Goal: Task Accomplishment & Management: Use online tool/utility

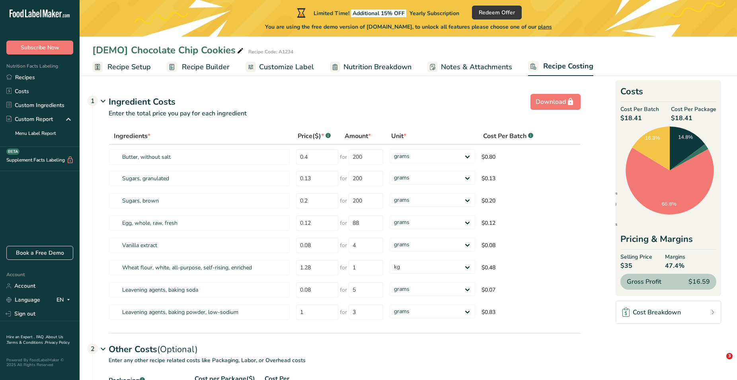
select select "1"
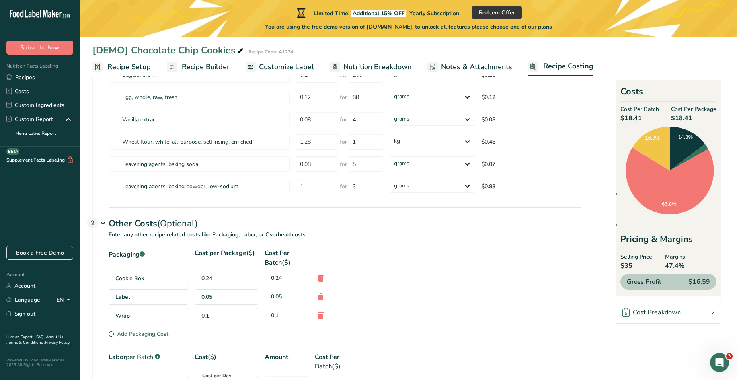
click at [208, 68] on span "Recipe Builder" at bounding box center [206, 67] width 48 height 11
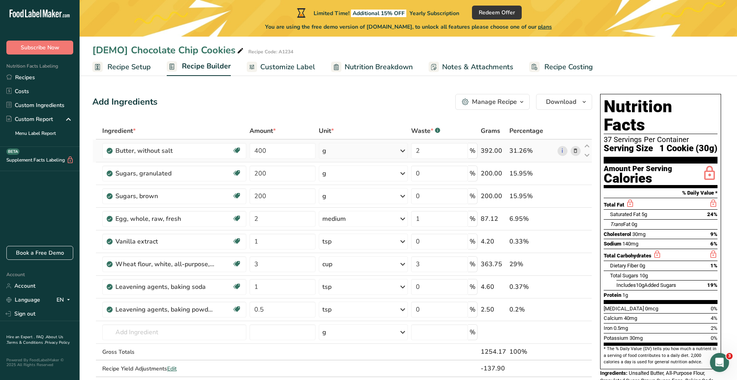
click at [391, 152] on div "g" at bounding box center [363, 151] width 89 height 16
click at [348, 327] on div "See more" at bounding box center [357, 328] width 67 height 8
click at [378, 107] on div "Add Ingredients Manage Recipe Delete Recipe Duplicate Recipe Scale Recipe Save …" at bounding box center [342, 102] width 500 height 16
click at [563, 152] on link "i" at bounding box center [563, 151] width 10 height 10
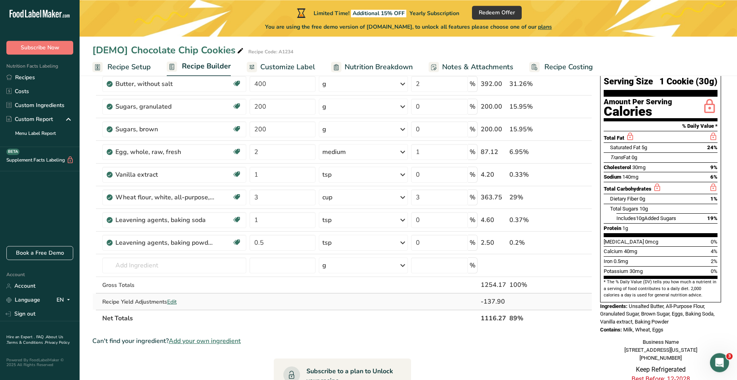
scroll to position [81, 0]
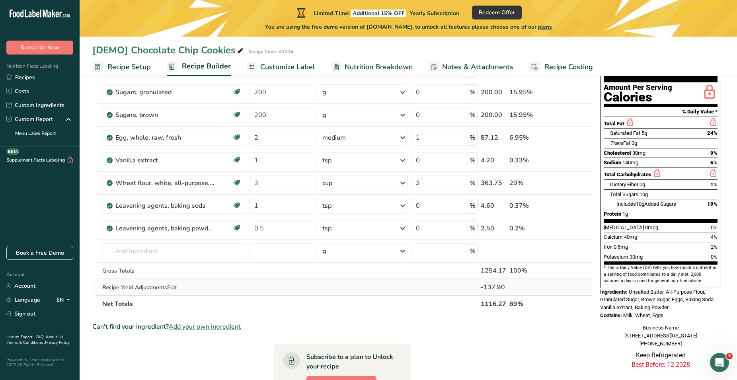
click at [174, 289] on span "Edit" at bounding box center [172, 288] width 10 height 8
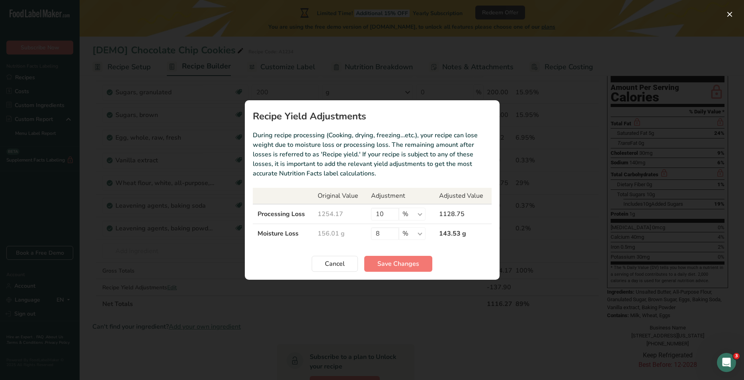
click at [192, 241] on div "Recipe yield modal" at bounding box center [372, 190] width 744 height 380
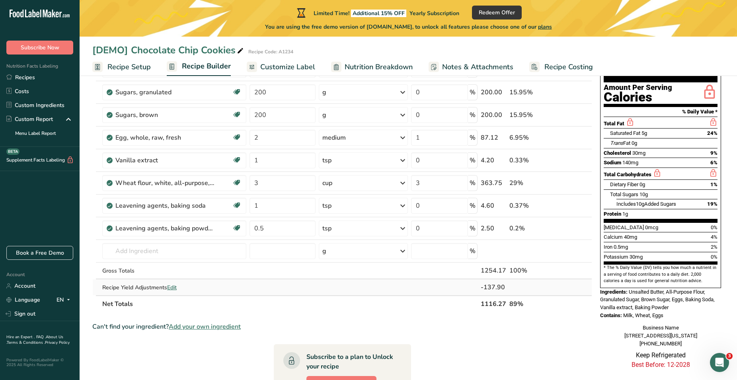
click at [176, 288] on span "Edit" at bounding box center [172, 288] width 10 height 8
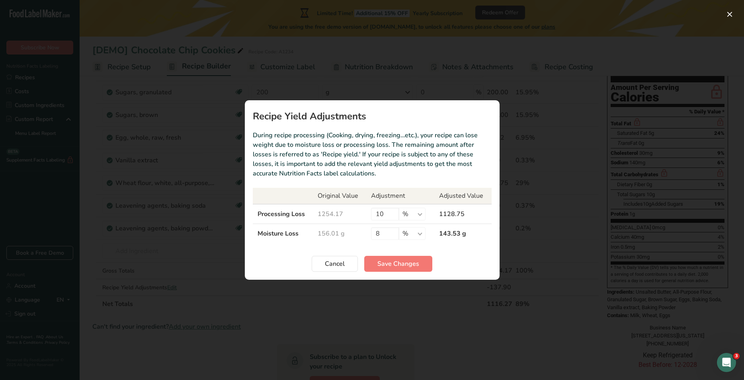
click at [211, 300] on div "Recipe yield modal" at bounding box center [372, 190] width 744 height 380
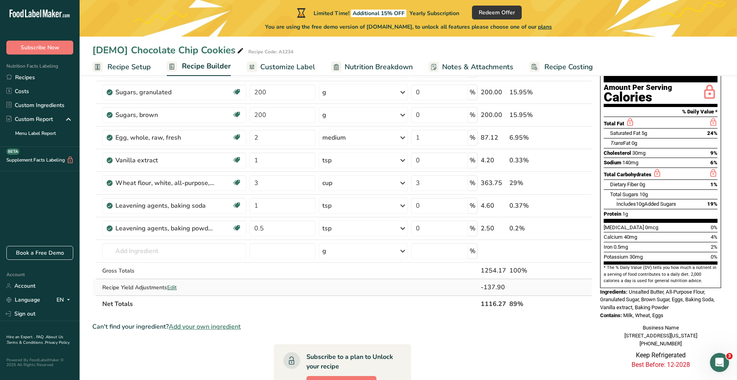
click at [174, 288] on span "Edit" at bounding box center [172, 288] width 10 height 8
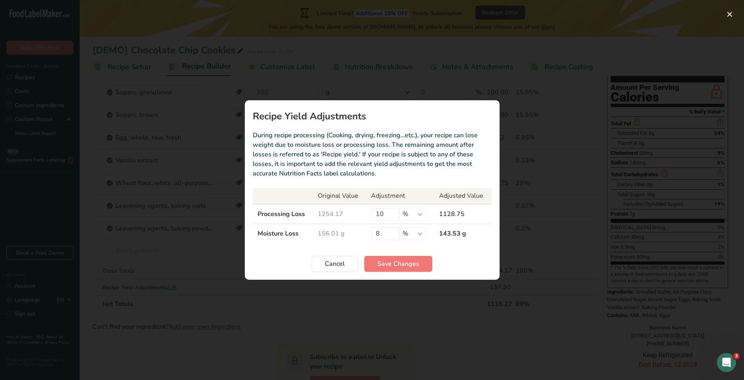
click at [189, 275] on div "Recipe yield modal" at bounding box center [372, 190] width 744 height 380
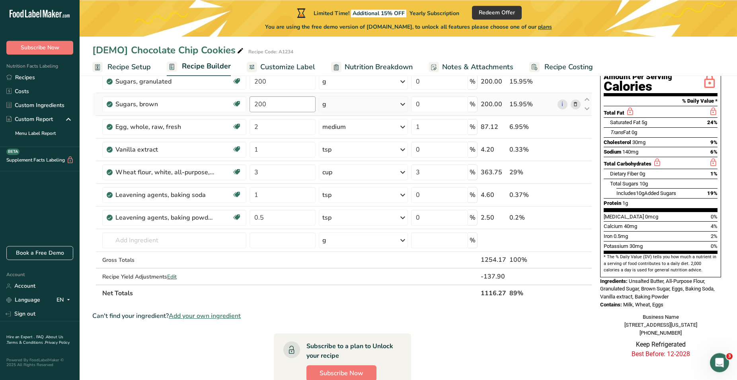
scroll to position [17, 0]
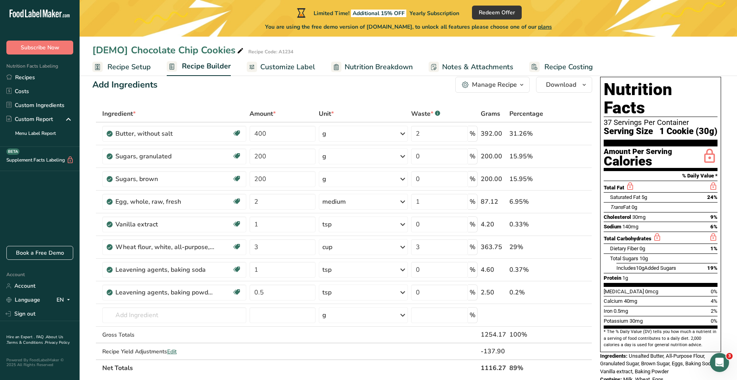
click at [362, 68] on span "Nutrition Breakdown" at bounding box center [379, 67] width 68 height 11
select select "Calories"
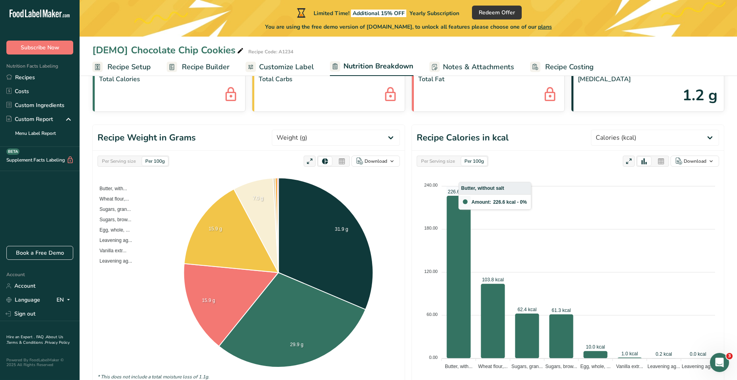
scroll to position [44, 0]
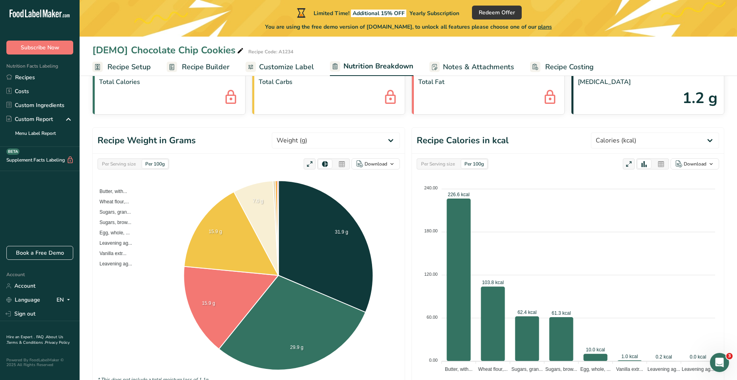
click at [546, 66] on span "Recipe Costing" at bounding box center [569, 67] width 49 height 11
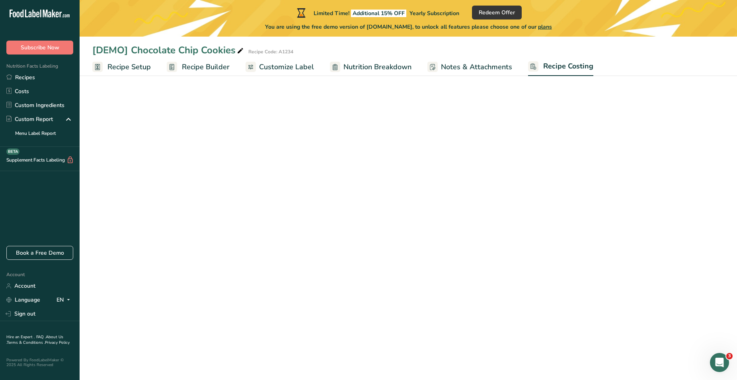
select select "1"
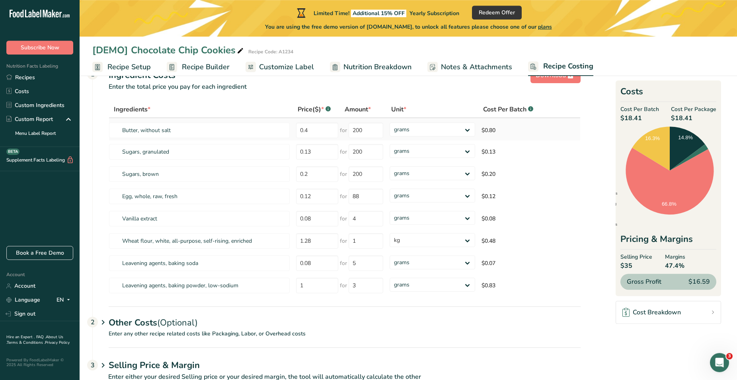
scroll to position [41, 0]
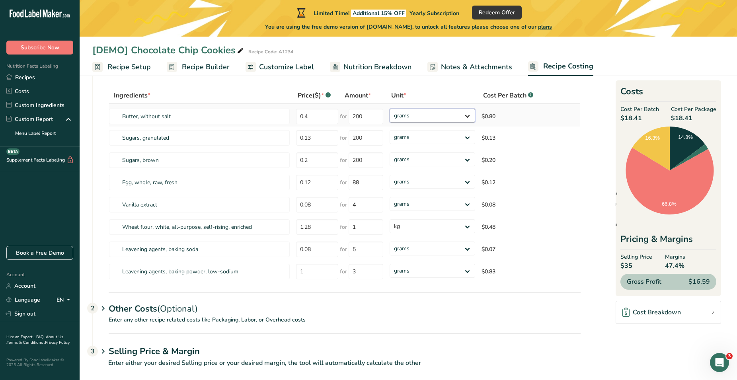
click at [390, 109] on select "grams kg mg mcg lb oz" at bounding box center [433, 116] width 86 height 14
drag, startPoint x: 455, startPoint y: 117, endPoint x: 544, endPoint y: 226, distance: 140.4
click at [537, 226] on td "$0.48" at bounding box center [524, 227] width 92 height 22
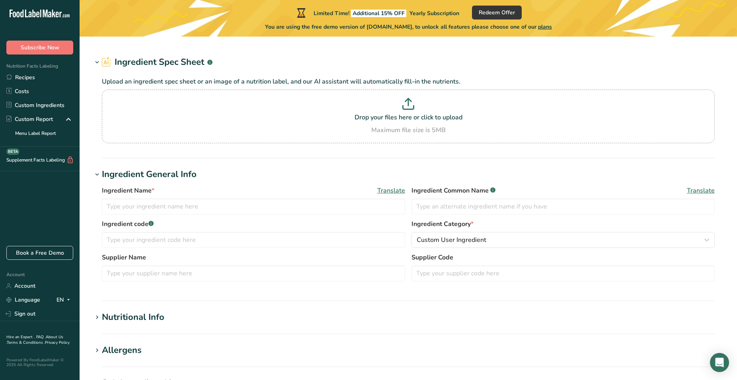
type input "Butter, without salt"
type input "Unsalted Butter"
